Goal: Task Accomplishment & Management: Use online tool/utility

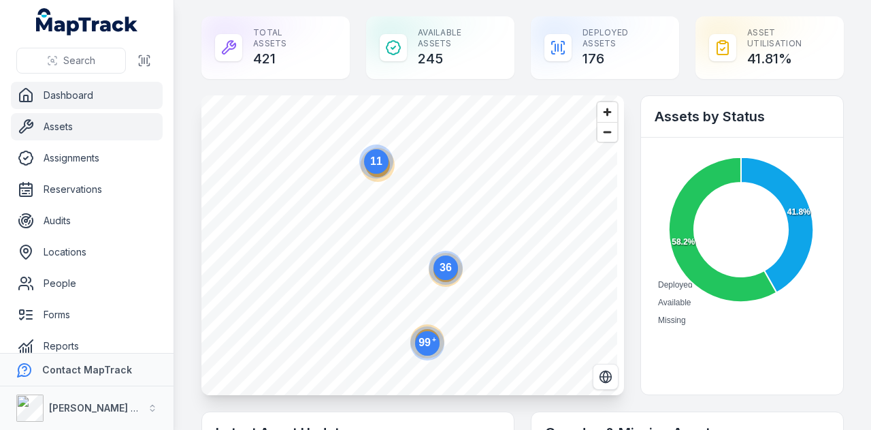
click at [136, 128] on link "Assets" at bounding box center [87, 126] width 152 height 27
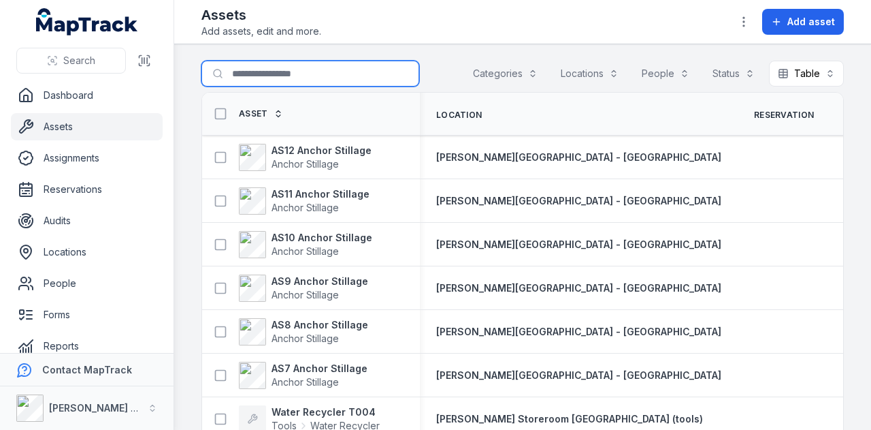
click at [245, 62] on input "Search for assets" at bounding box center [311, 74] width 218 height 26
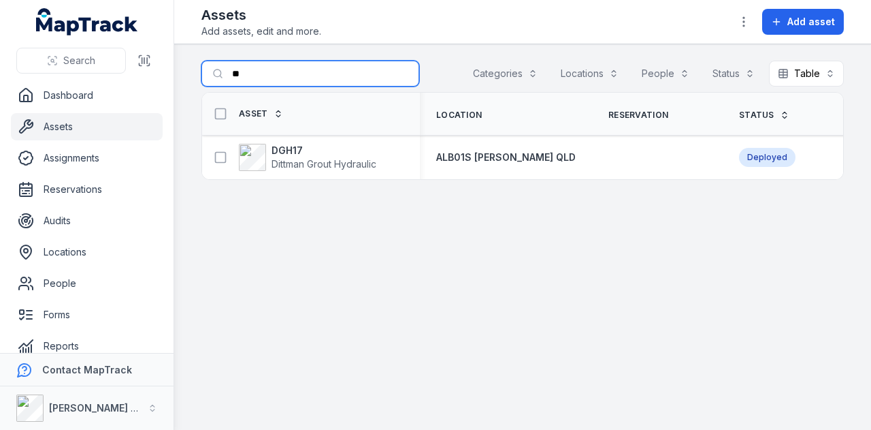
type input "*"
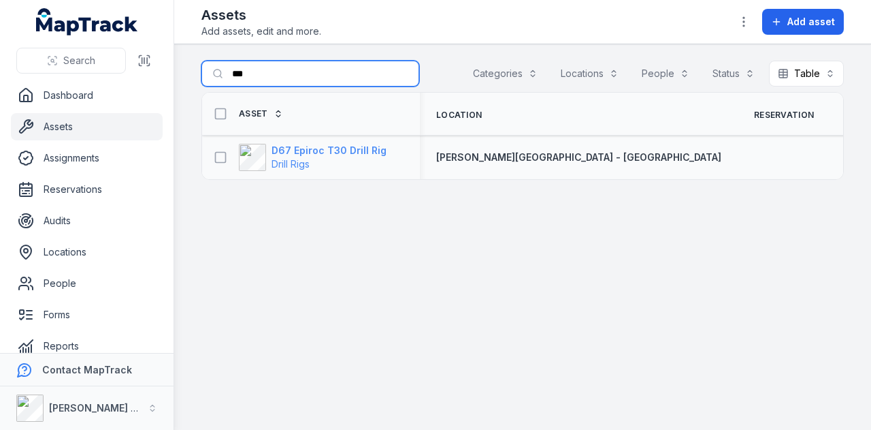
type input "***"
click at [347, 153] on strong "D67 Epiroc T30 Drill Rig" at bounding box center [329, 151] width 115 height 14
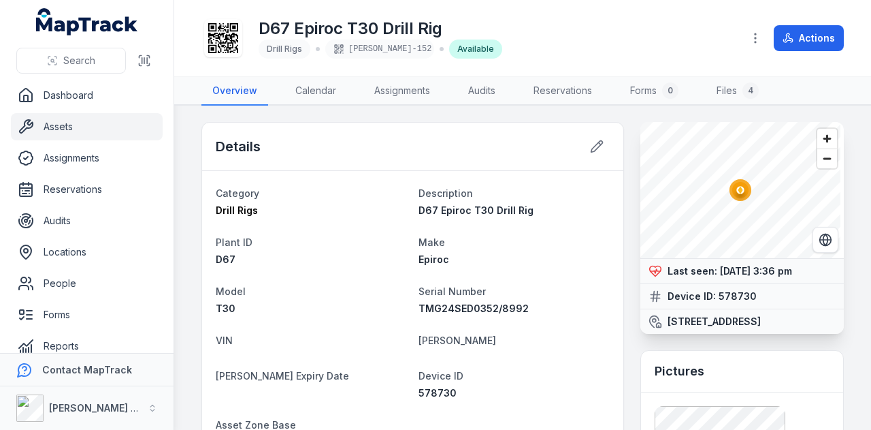
click at [63, 122] on link "Assets" at bounding box center [87, 126] width 152 height 27
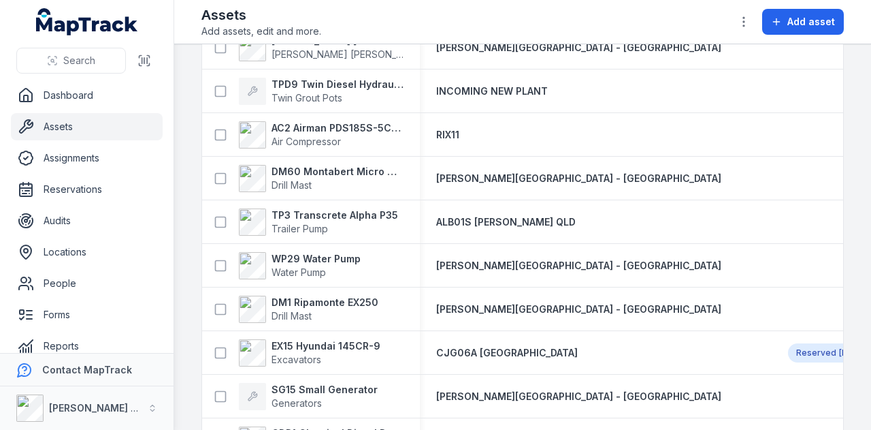
scroll to position [3266, 0]
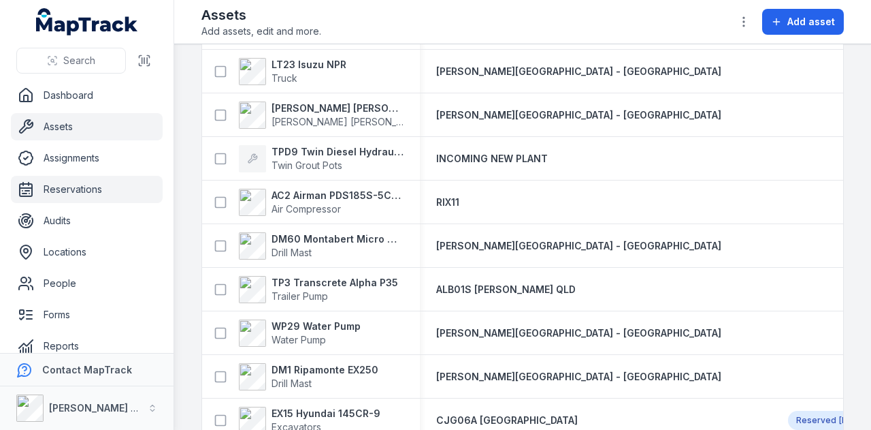
click at [109, 194] on link "Reservations" at bounding box center [87, 189] width 152 height 27
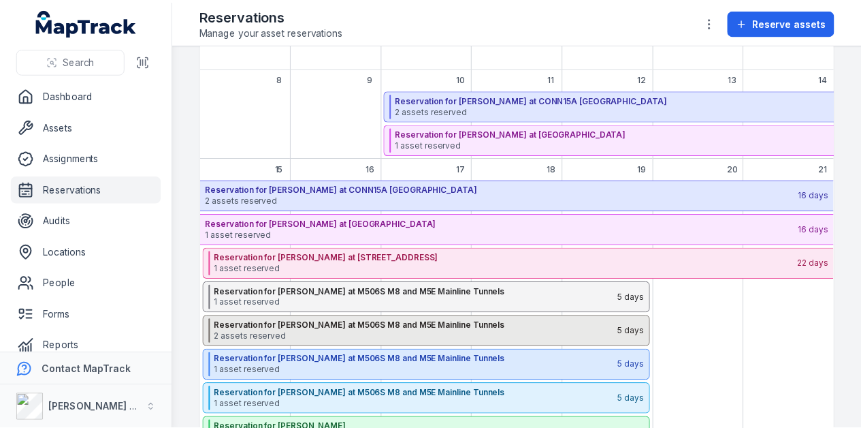
scroll to position [136, 0]
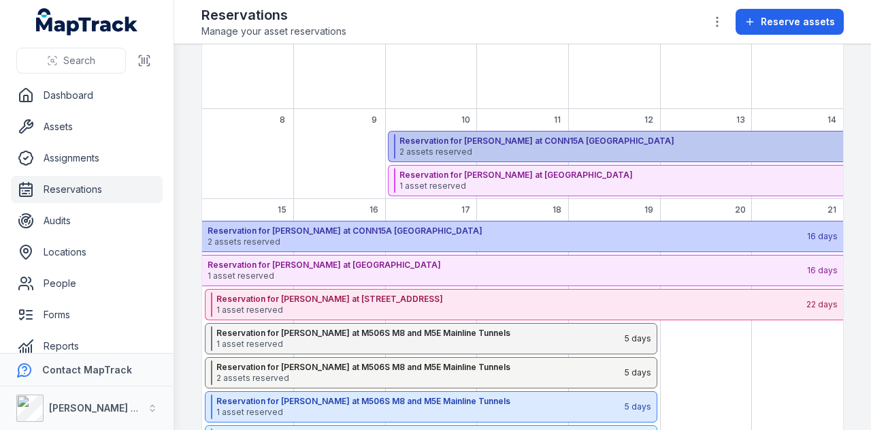
click at [649, 146] on span "2 assets reserved" at bounding box center [695, 151] width 590 height 11
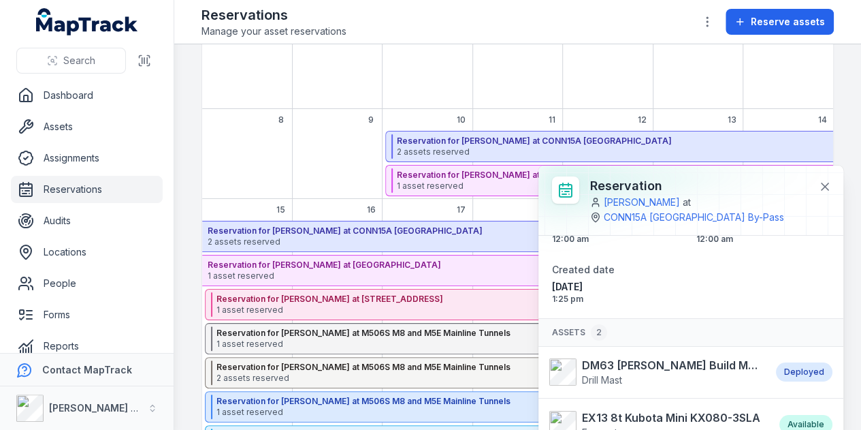
scroll to position [111, 0]
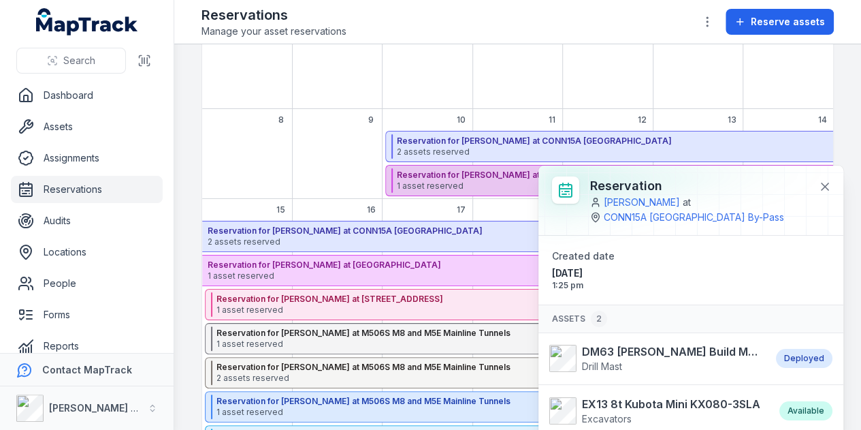
click at [502, 180] on span "1 asset reserved" at bounding box center [686, 185] width 579 height 11
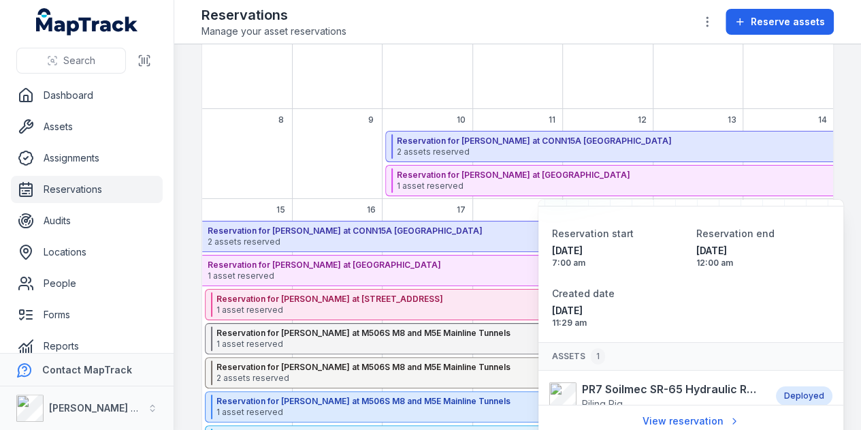
scroll to position [59, 0]
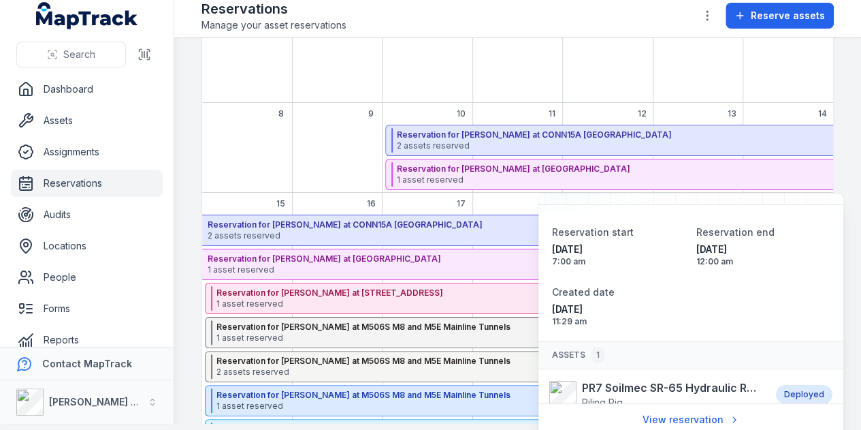
click at [295, 135] on div "September 2025" at bounding box center [337, 159] width 90 height 68
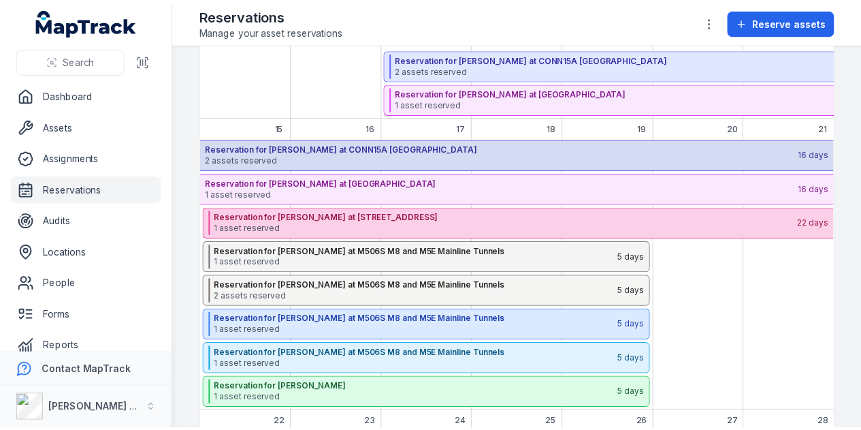
scroll to position [272, 0]
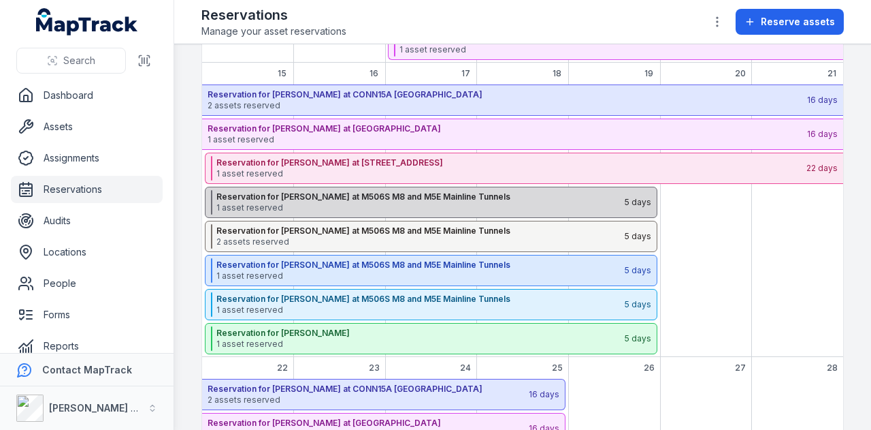
click at [374, 191] on strong "Reservation for [PERSON_NAME] at M506S M8 and M5E Mainline Tunnels" at bounding box center [419, 196] width 407 height 11
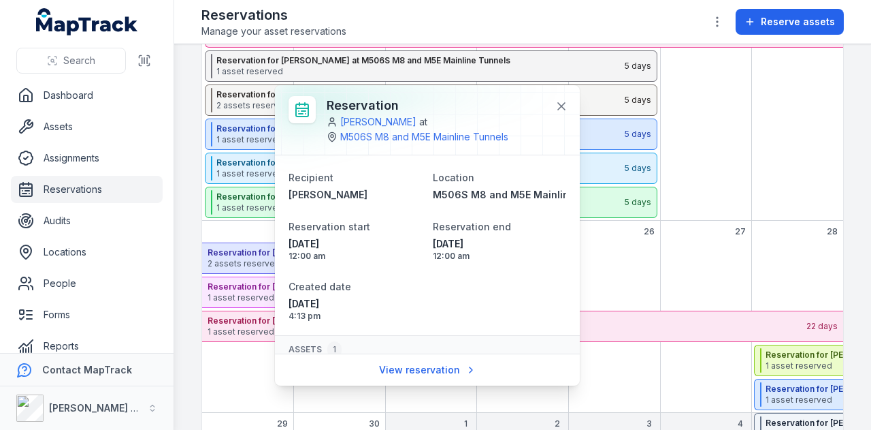
scroll to position [59, 0]
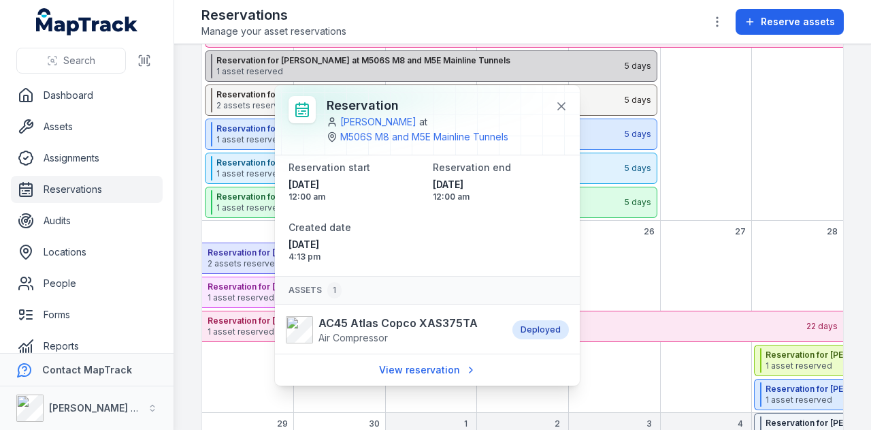
click at [245, 63] on strong "Reservation for [PERSON_NAME] at M506S M8 and M5E Mainline Tunnels" at bounding box center [419, 60] width 407 height 11
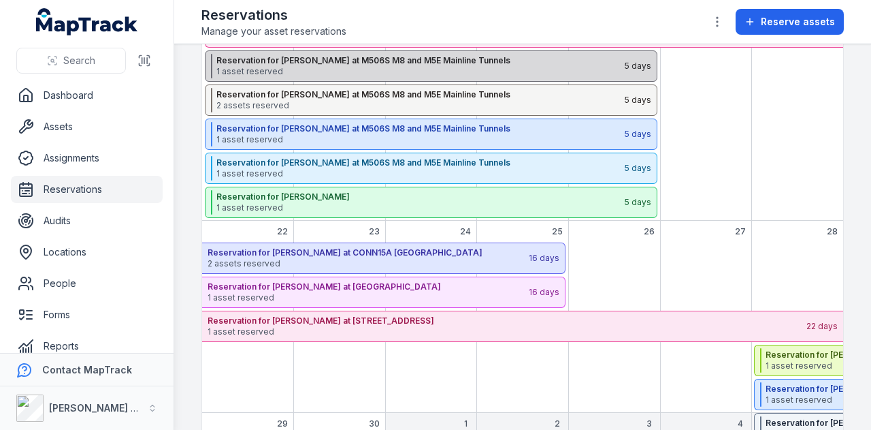
click at [365, 67] on span "1 asset reserved" at bounding box center [419, 71] width 407 height 11
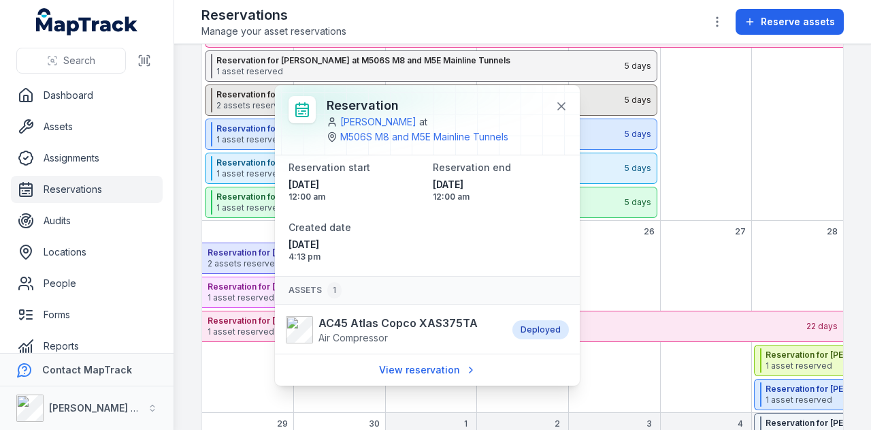
click at [257, 100] on span "2 assets reserved" at bounding box center [419, 105] width 407 height 11
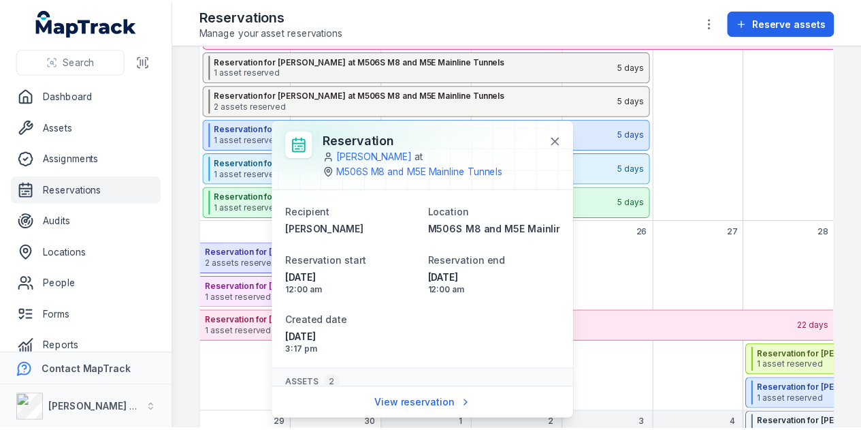
scroll to position [111, 0]
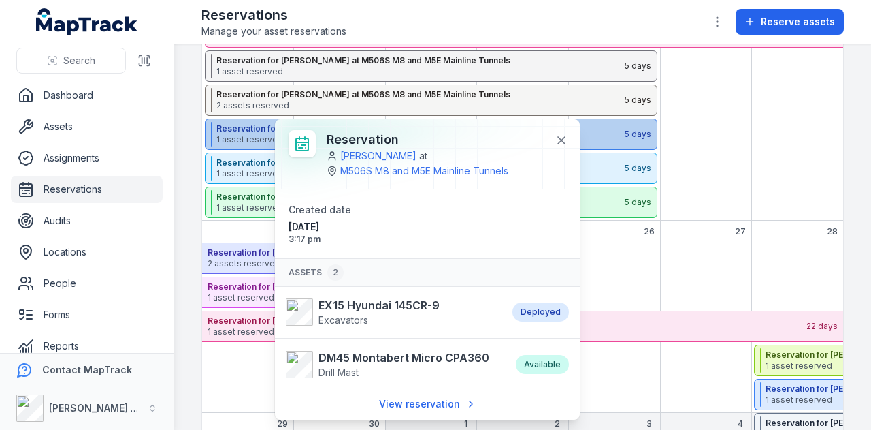
click at [239, 139] on span "1 asset reserved" at bounding box center [419, 139] width 407 height 11
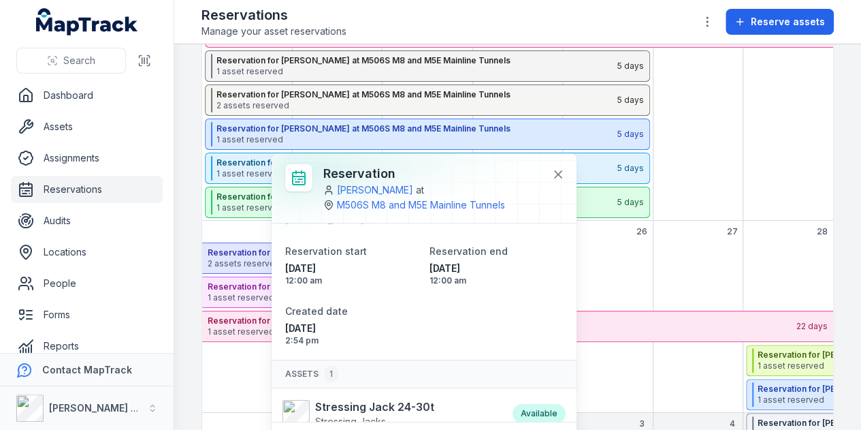
scroll to position [59, 0]
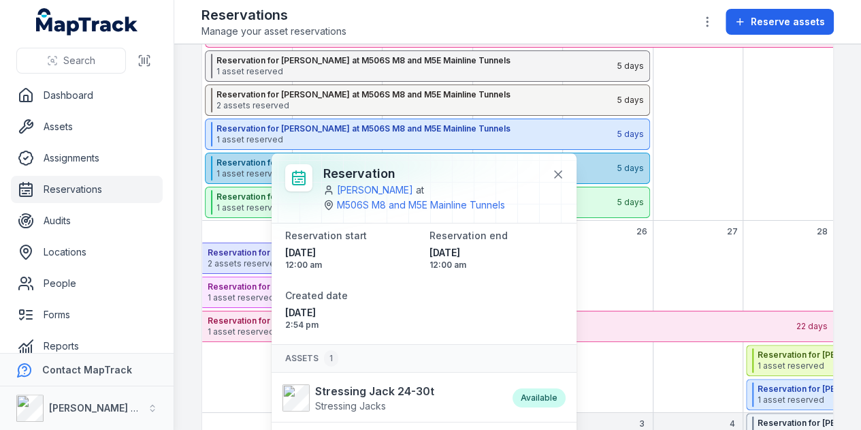
click at [231, 163] on strong "Reservation for [PERSON_NAME] at M506S M8 and M5E Mainline Tunnels" at bounding box center [416, 162] width 400 height 11
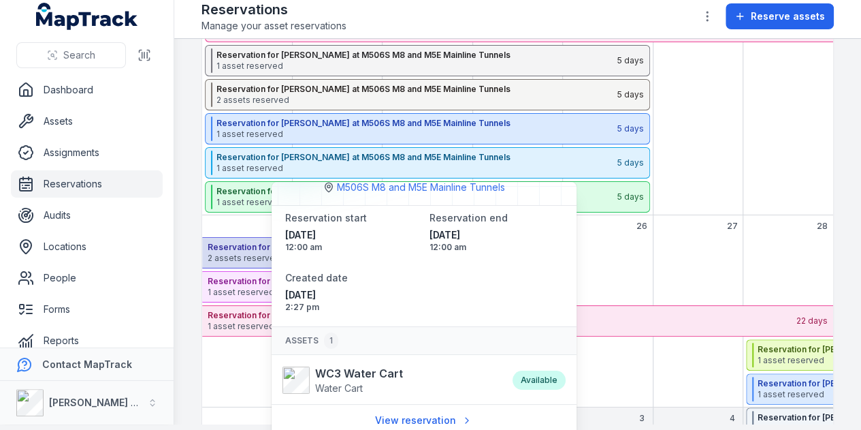
scroll to position [46, 0]
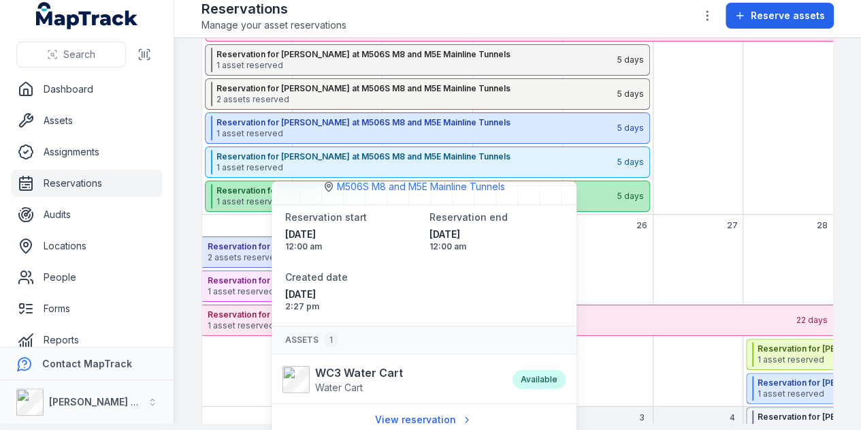
click at [249, 196] on span "1 asset reserved" at bounding box center [416, 201] width 400 height 11
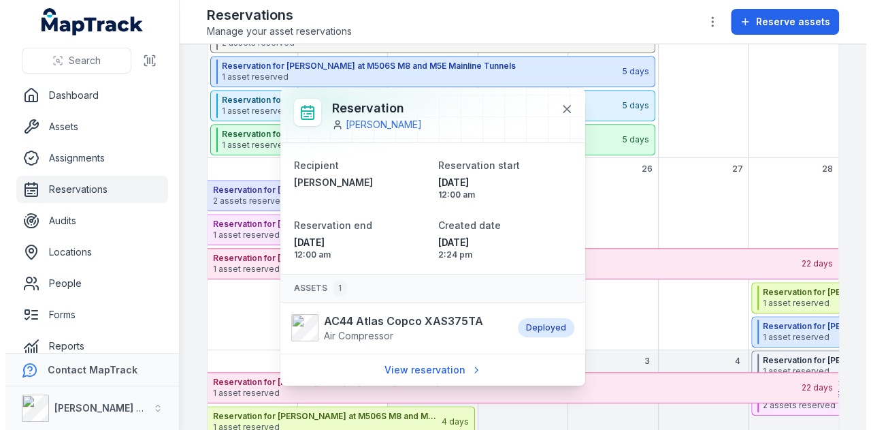
scroll to position [0, 0]
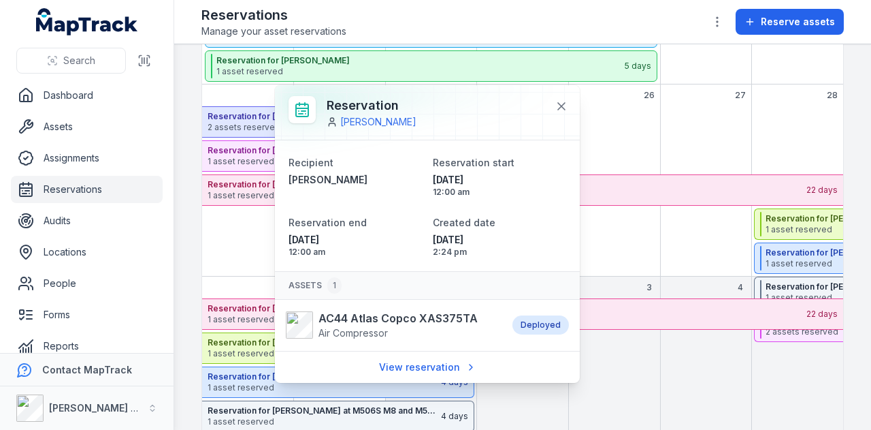
click at [643, 122] on div "September 2025" at bounding box center [614, 121] width 86 height 31
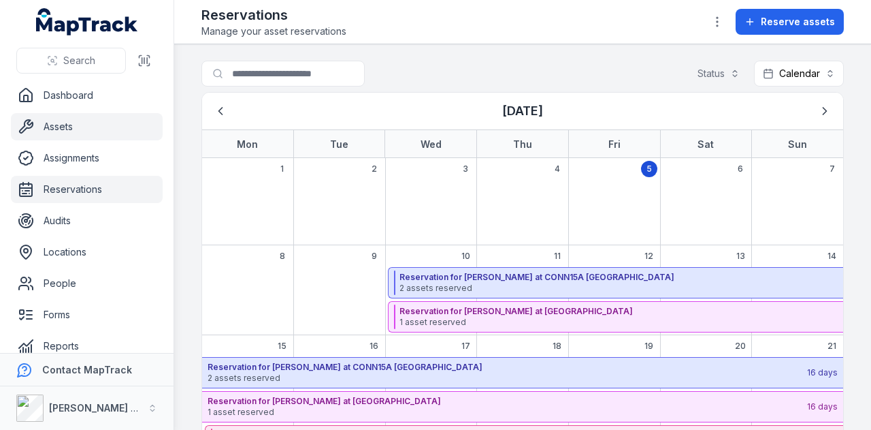
click at [114, 121] on link "Assets" at bounding box center [87, 126] width 152 height 27
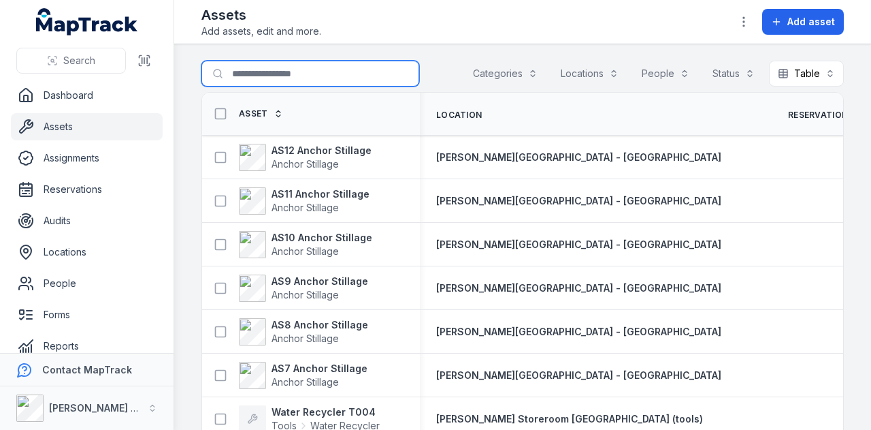
click at [320, 76] on input "Search for assets" at bounding box center [311, 74] width 218 height 26
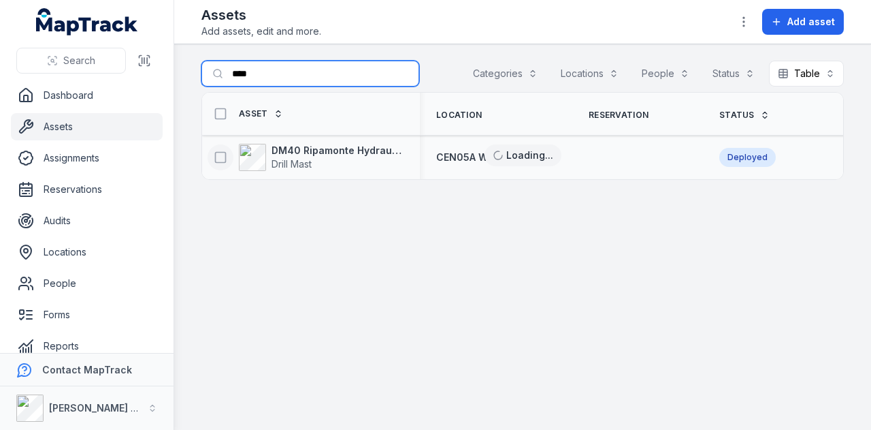
type input "****"
click at [223, 152] on icon at bounding box center [221, 157] width 14 height 14
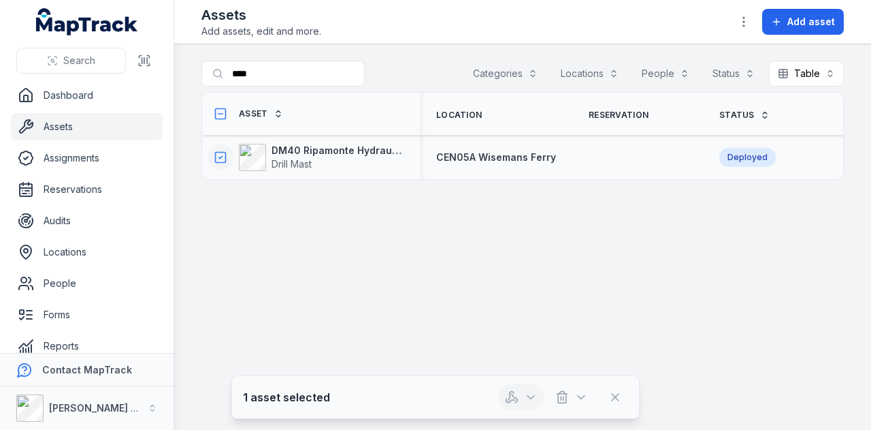
click at [538, 398] on icon "button" at bounding box center [531, 397] width 14 height 14
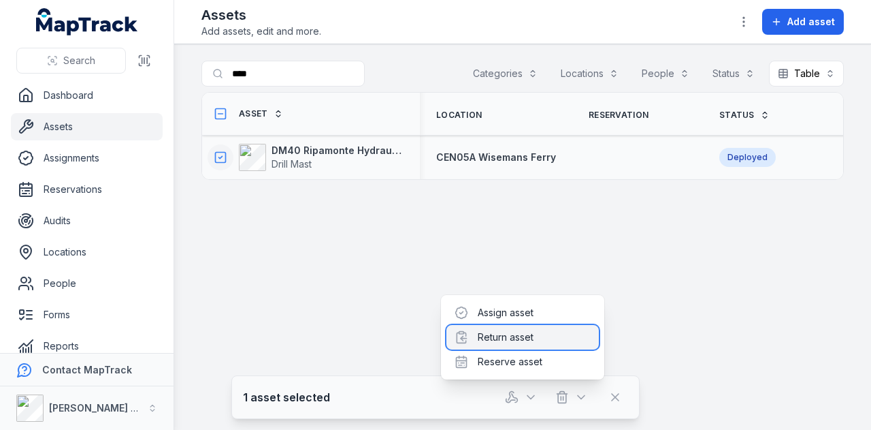
click at [528, 337] on div "Return asset" at bounding box center [523, 337] width 152 height 25
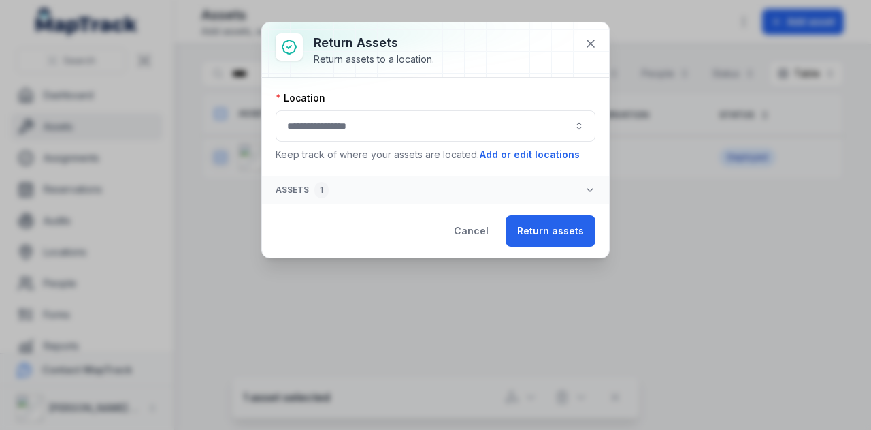
click at [408, 126] on button "button" at bounding box center [436, 125] width 320 height 31
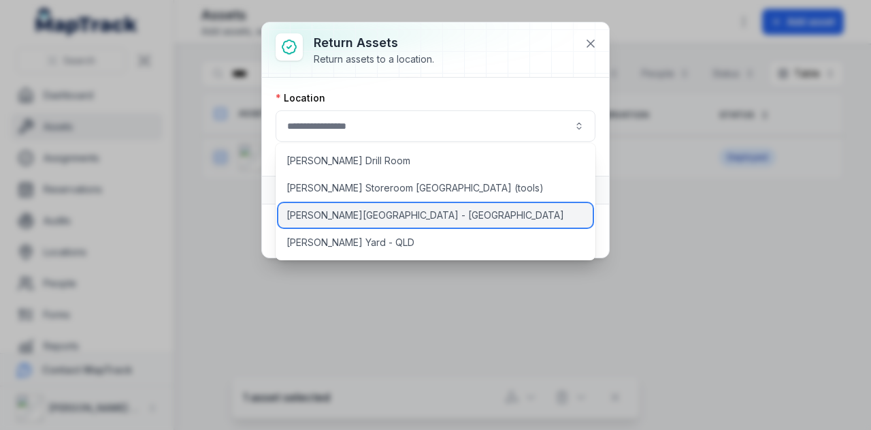
click at [392, 219] on div "[PERSON_NAME][GEOGRAPHIC_DATA] - [GEOGRAPHIC_DATA]" at bounding box center [435, 215] width 315 height 25
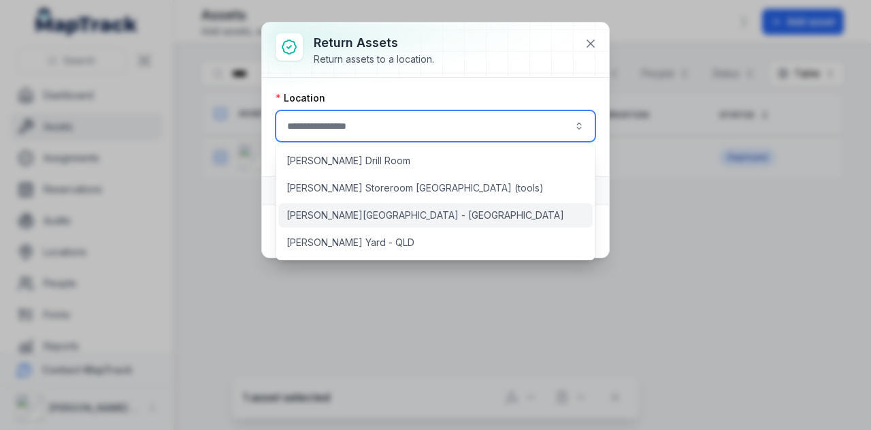
type input "**********"
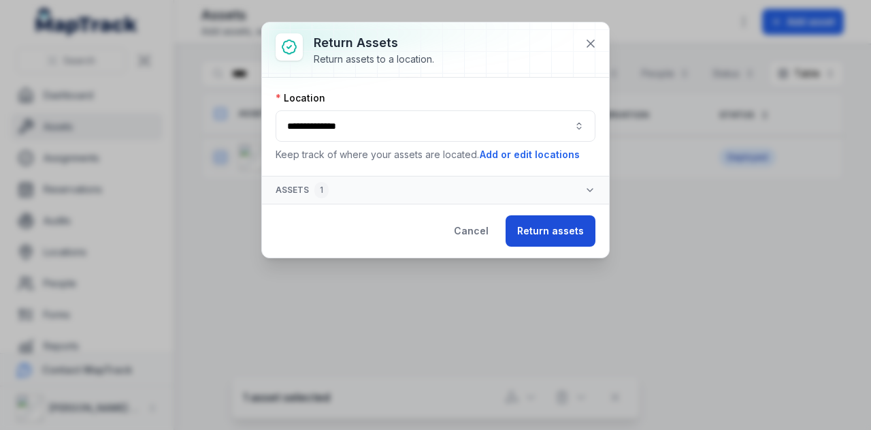
click at [579, 228] on button "Return assets" at bounding box center [551, 230] width 90 height 31
